Goal: Transaction & Acquisition: Purchase product/service

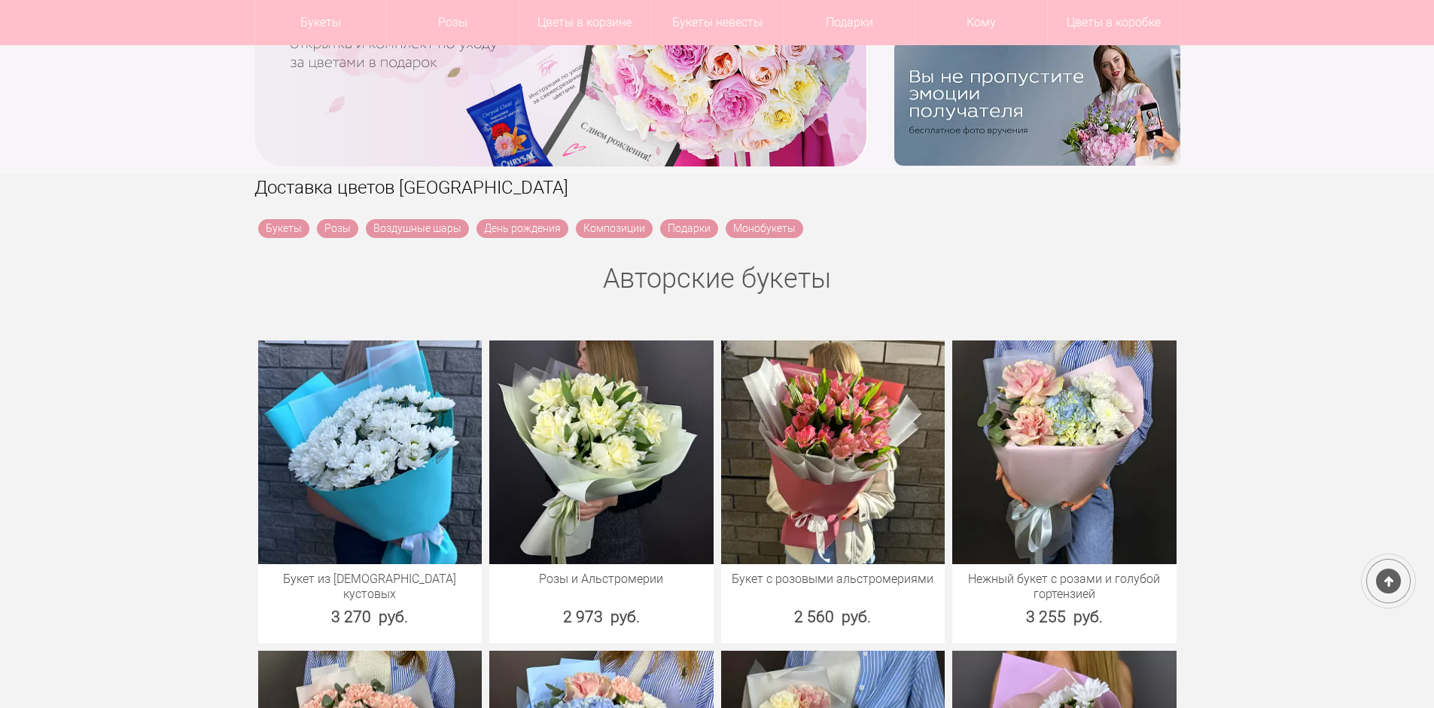
scroll to position [678, 0]
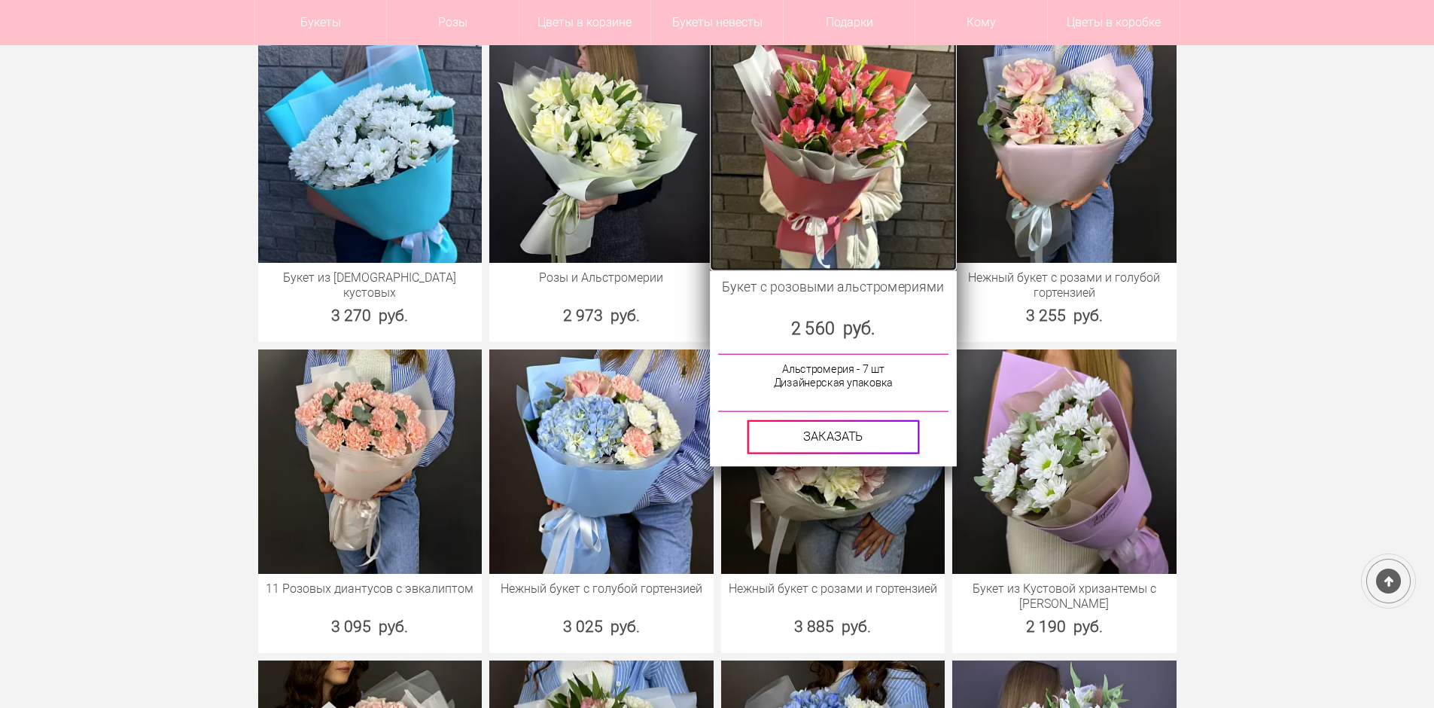
click at [839, 129] on img at bounding box center [833, 146] width 246 height 246
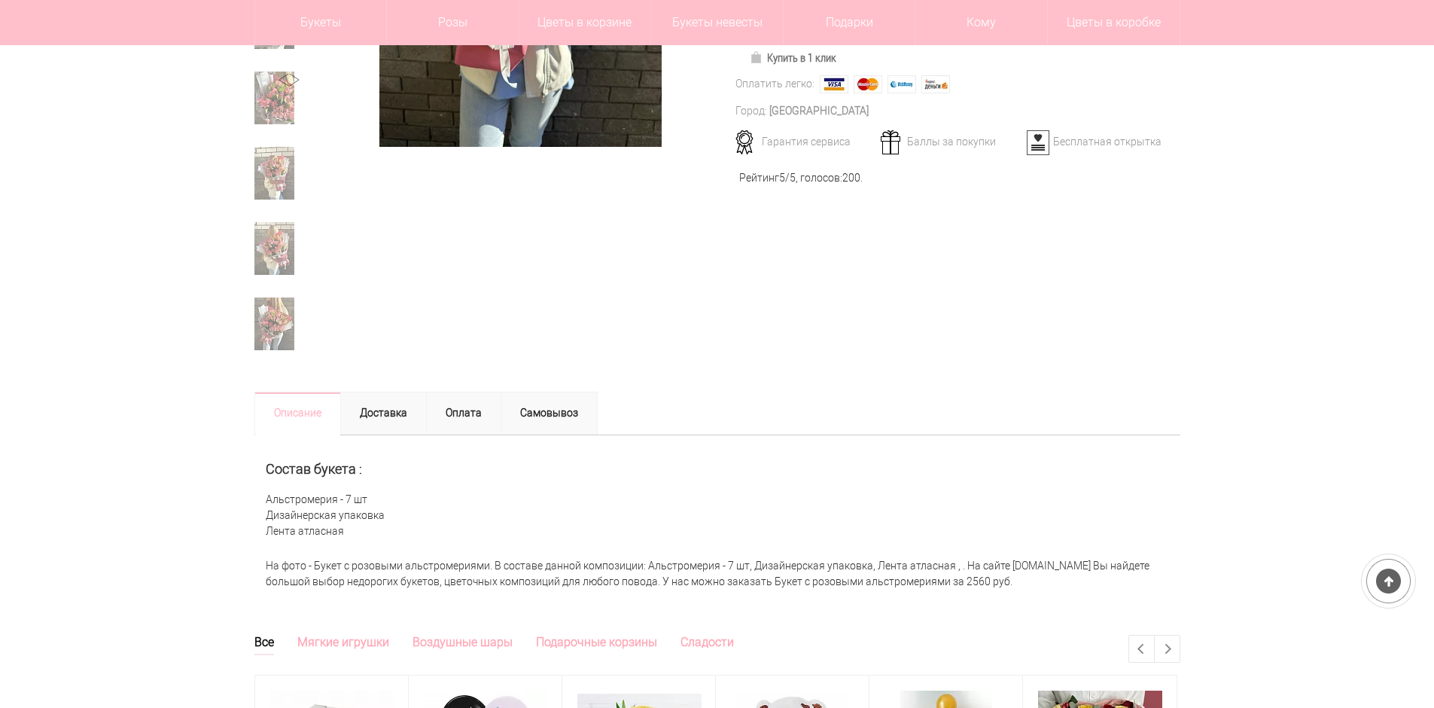
scroll to position [452, 0]
drag, startPoint x: 267, startPoint y: 492, endPoint x: 455, endPoint y: 537, distance: 193.4
click at [455, 537] on div "Состав букета : Альстромерия - 7 шт Дизайнерская упаковка Лента атласная" at bounding box center [717, 492] width 926 height 115
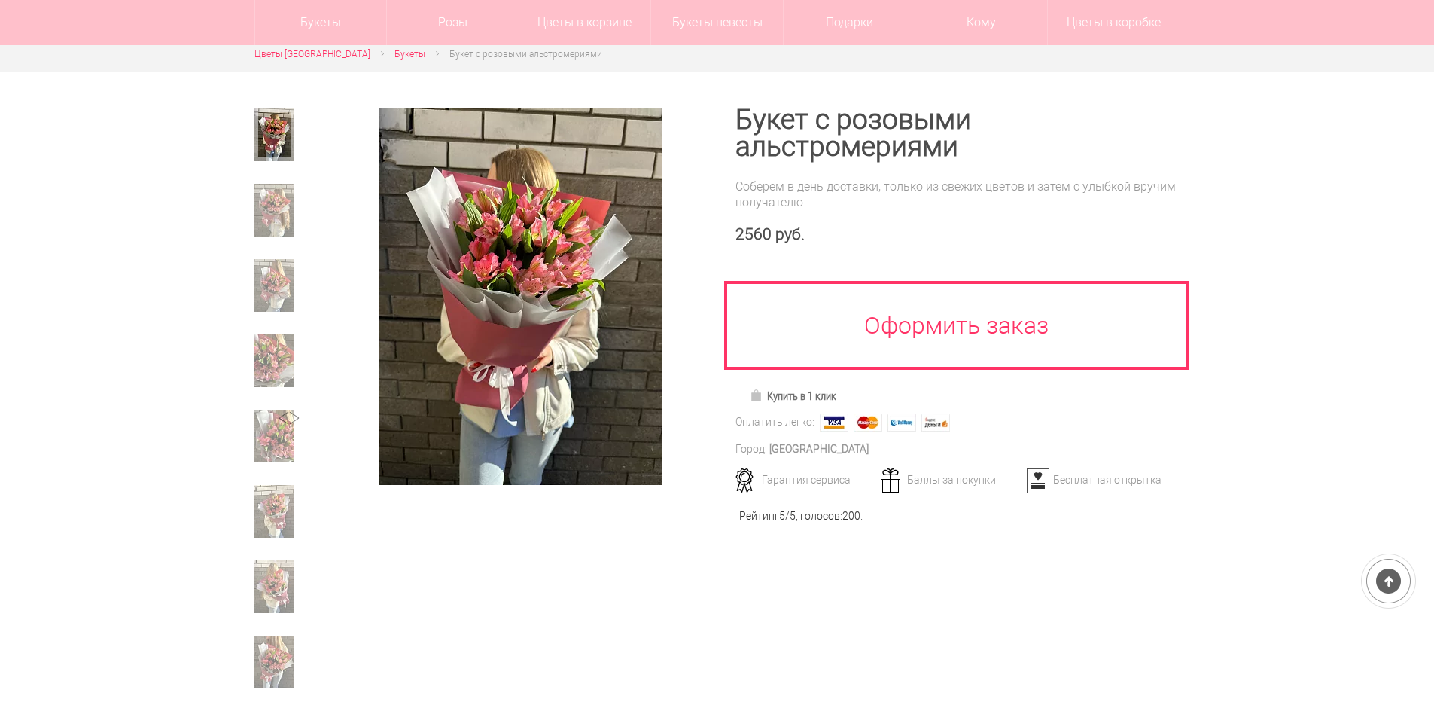
scroll to position [0, 0]
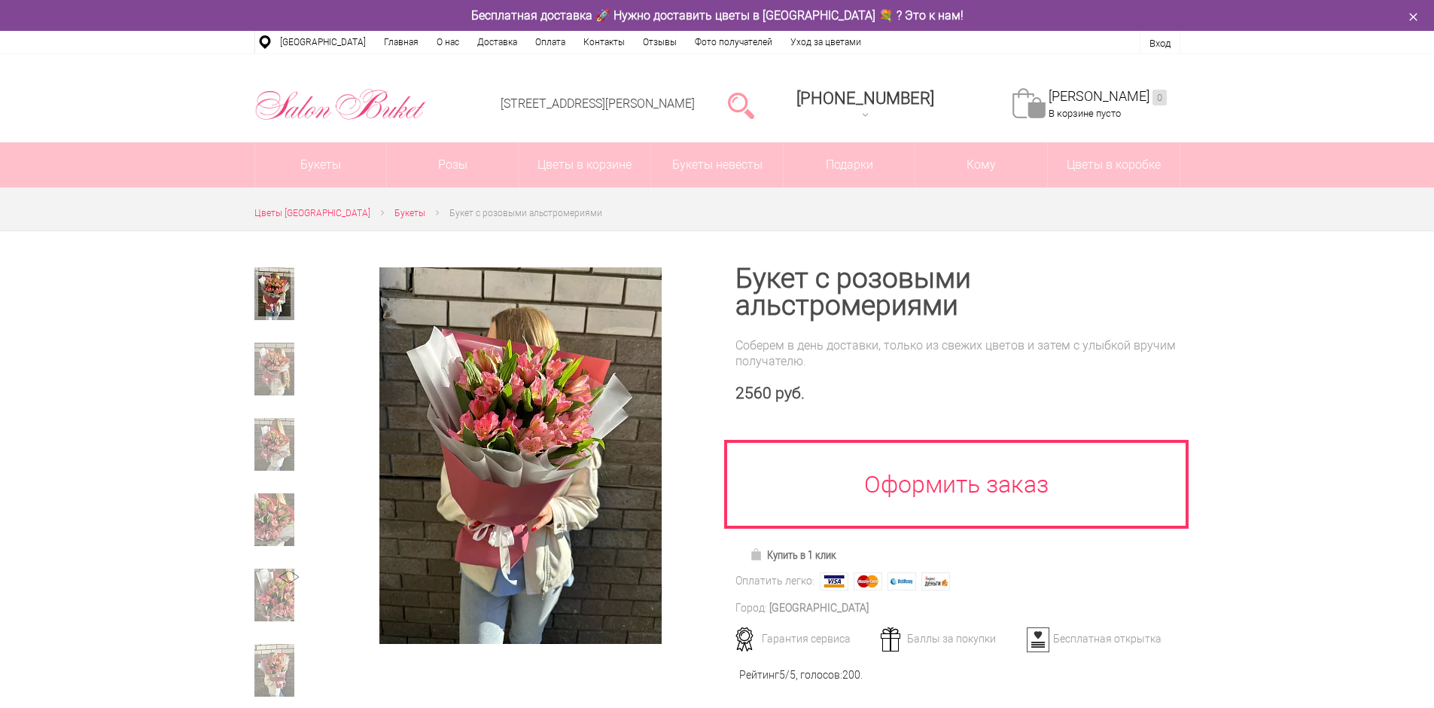
click at [1386, 376] on div at bounding box center [717, 680] width 1434 height 901
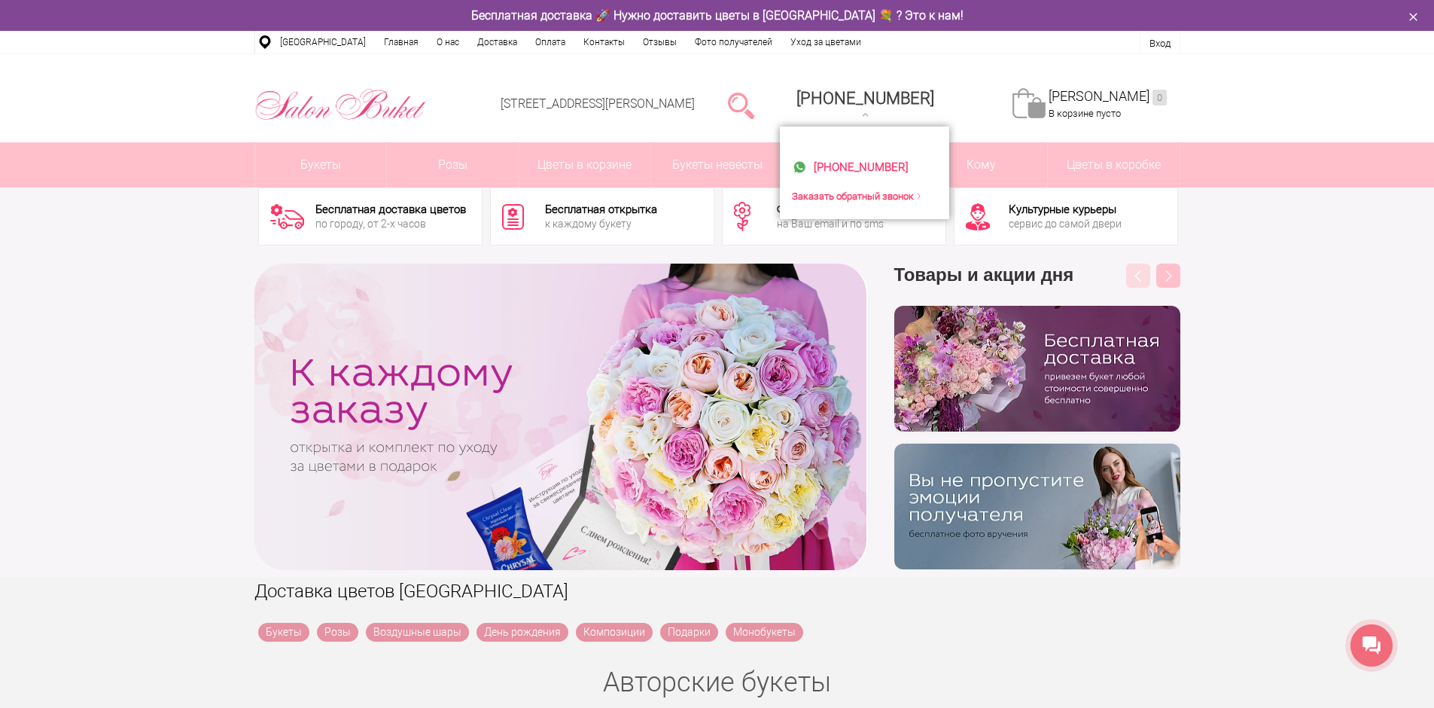
drag, startPoint x: 819, startPoint y: 75, endPoint x: 957, endPoint y: 96, distance: 139.4
click at [957, 96] on li "8 (831) 414-00-85 +7-952-77-000-55 Заказать обратный звонок" at bounding box center [865, 103] width 183 height 77
copy span "[PHONE_NUMBER]"
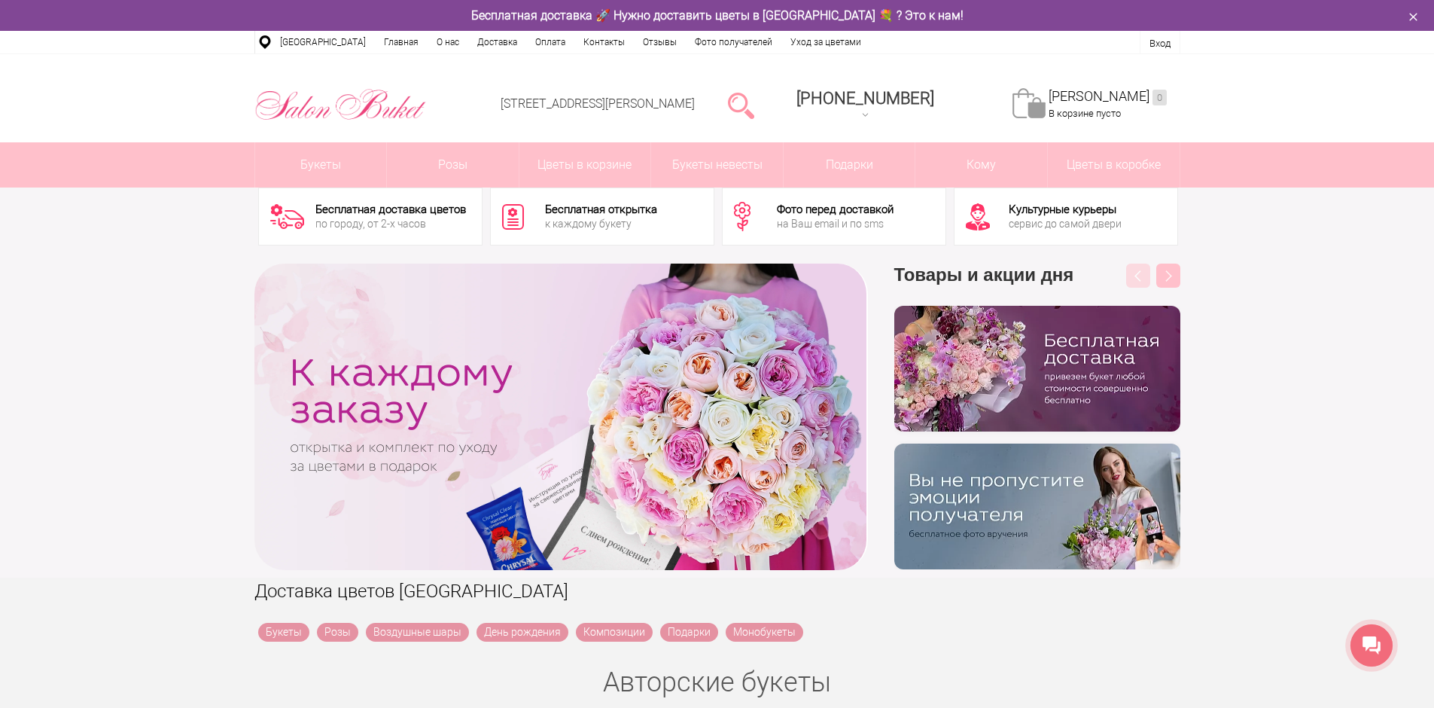
click at [1338, 277] on div "‹ › Previous Товары и акции дня бесплатно Next" at bounding box center [717, 416] width 1434 height 321
click at [754, 110] on link at bounding box center [741, 105] width 26 height 30
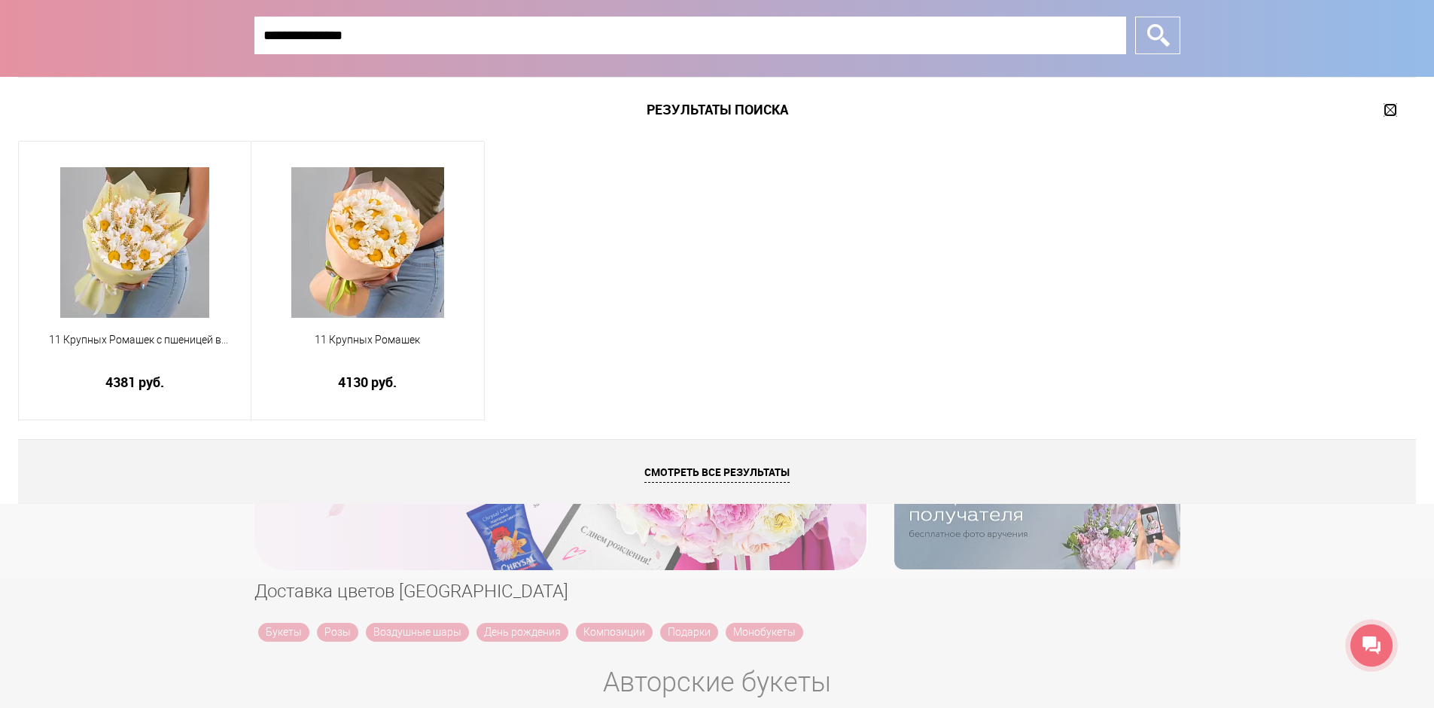
click at [1391, 114] on link at bounding box center [1391, 110] width 14 height 14
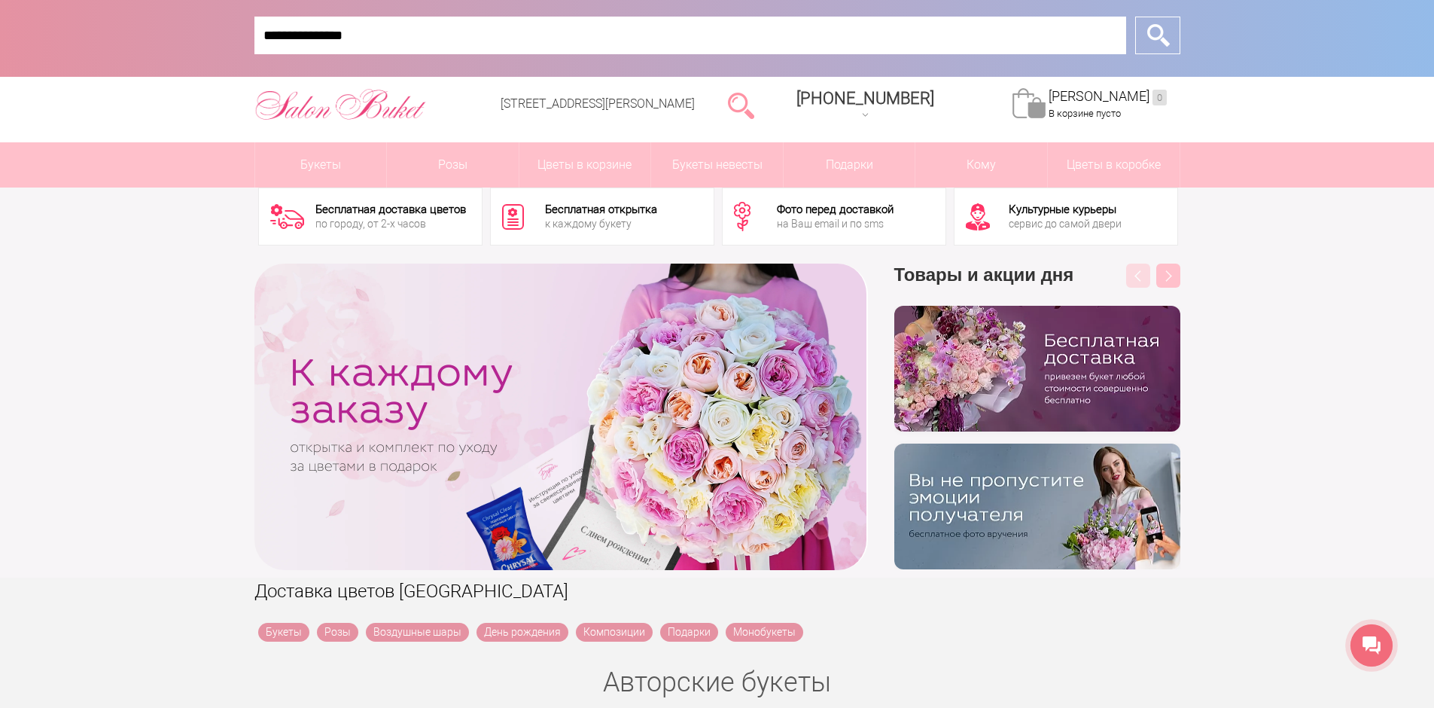
click at [445, 35] on input "**********" at bounding box center [690, 36] width 872 height 38
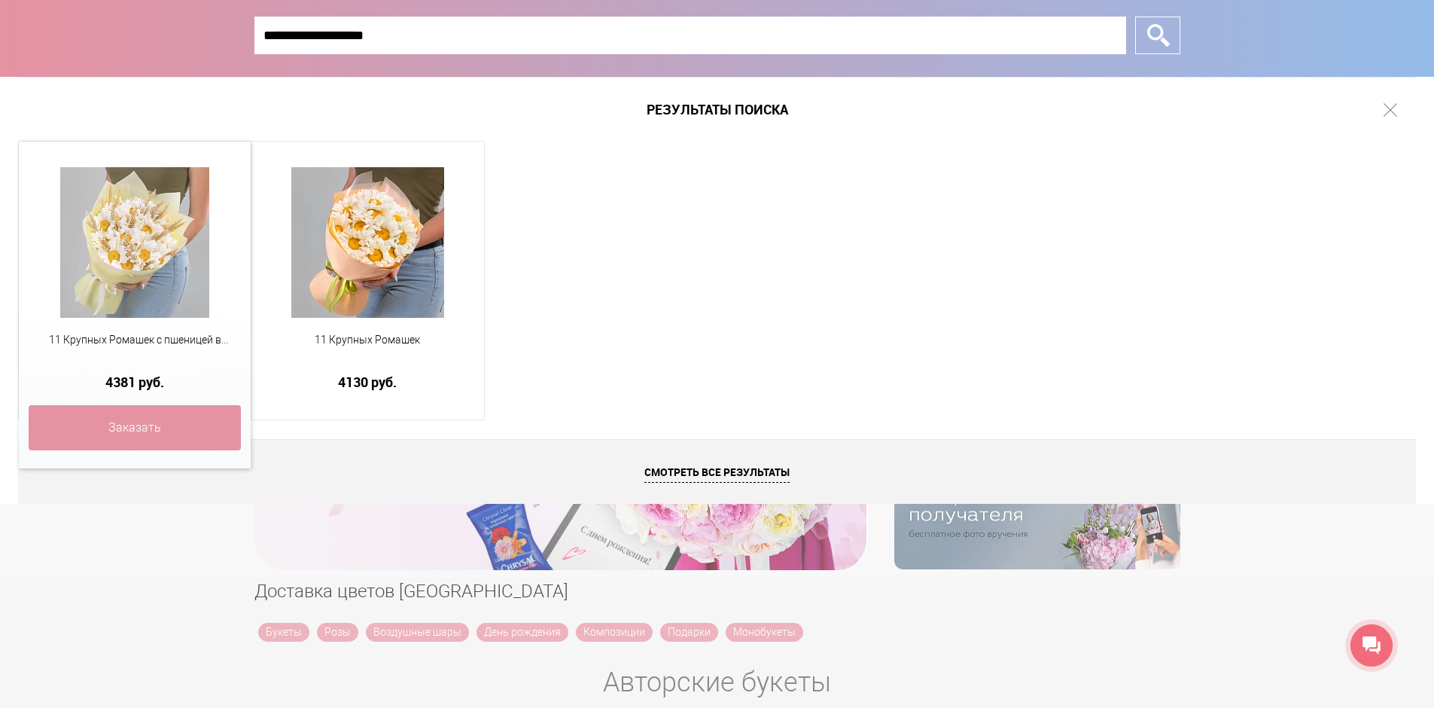
type input "**********"
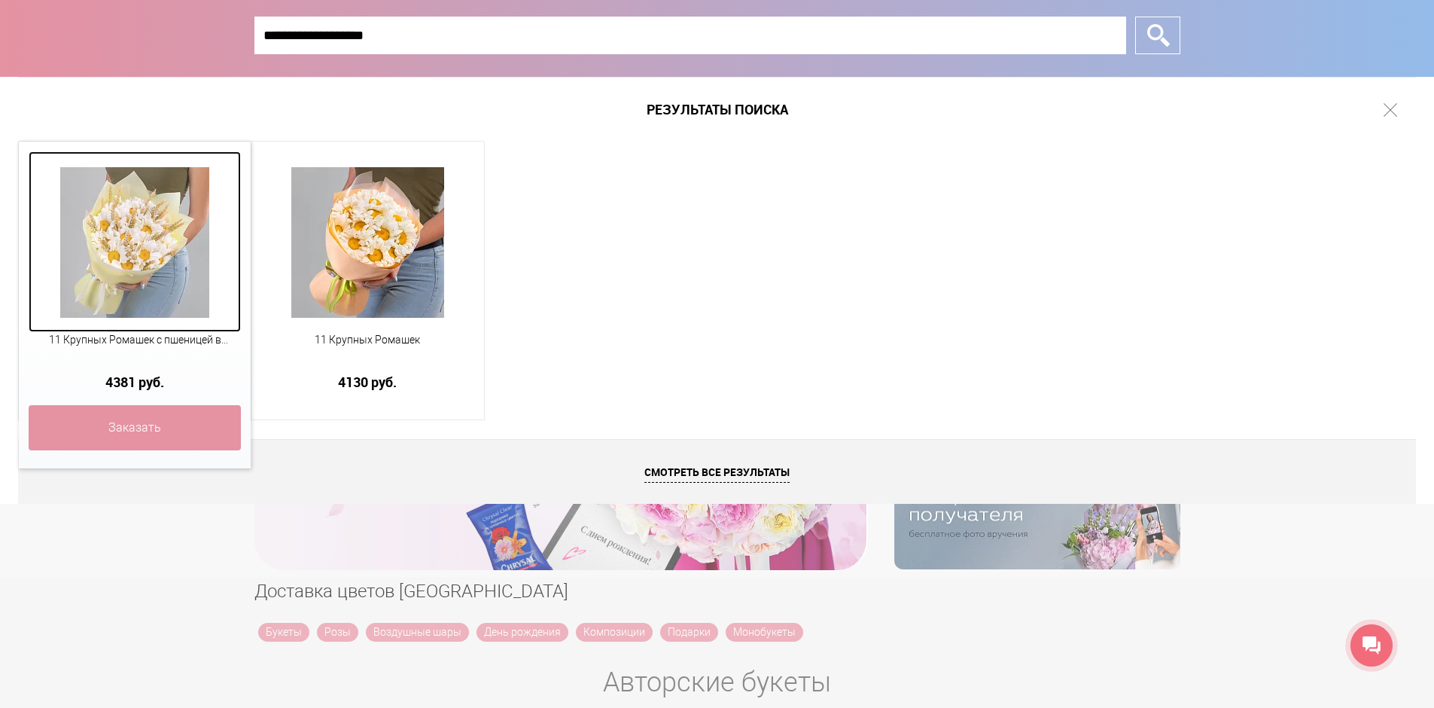
click at [178, 216] on img at bounding box center [134, 242] width 149 height 151
